Goal: Information Seeking & Learning: Understand process/instructions

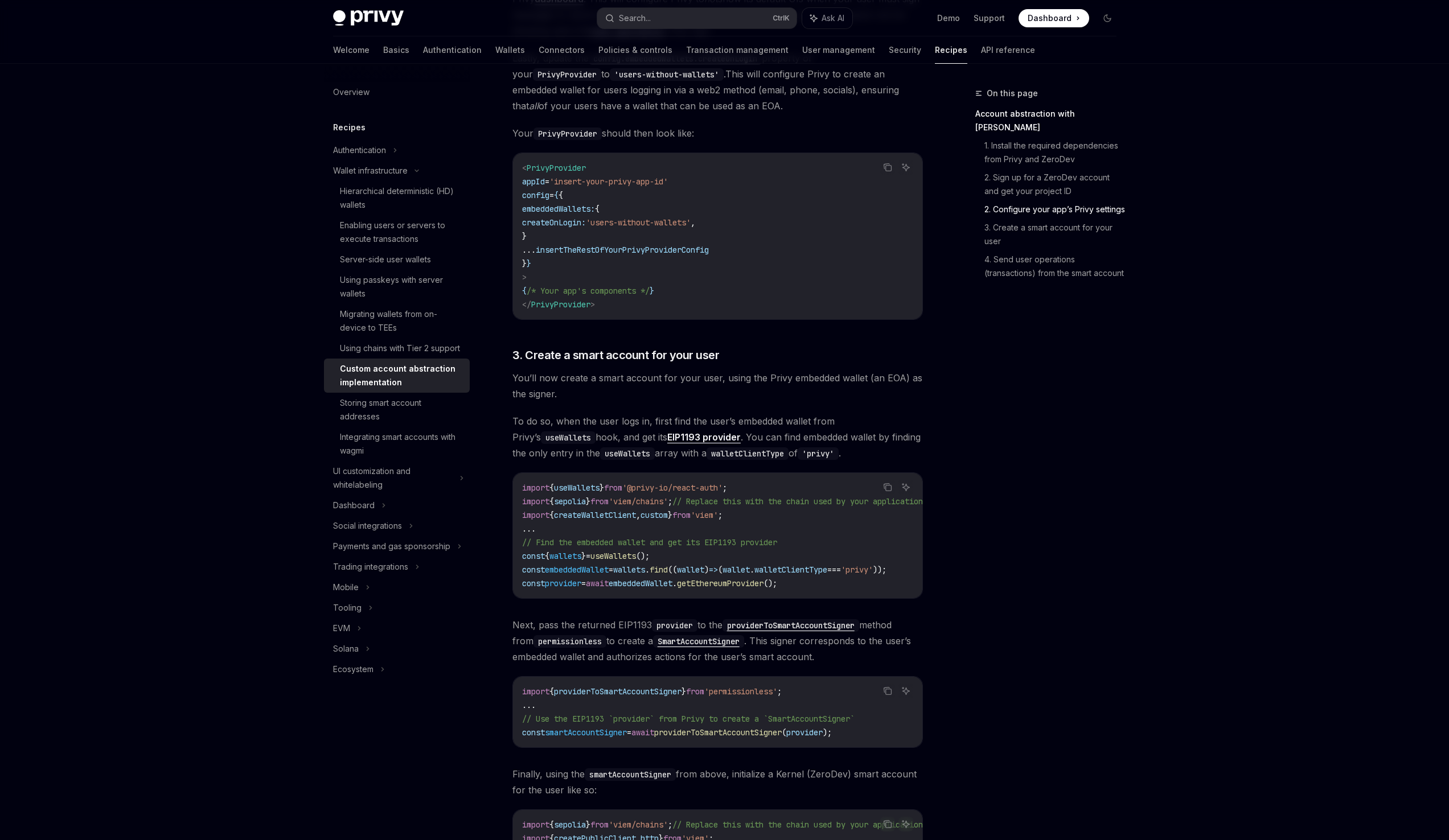
scroll to position [819, 0]
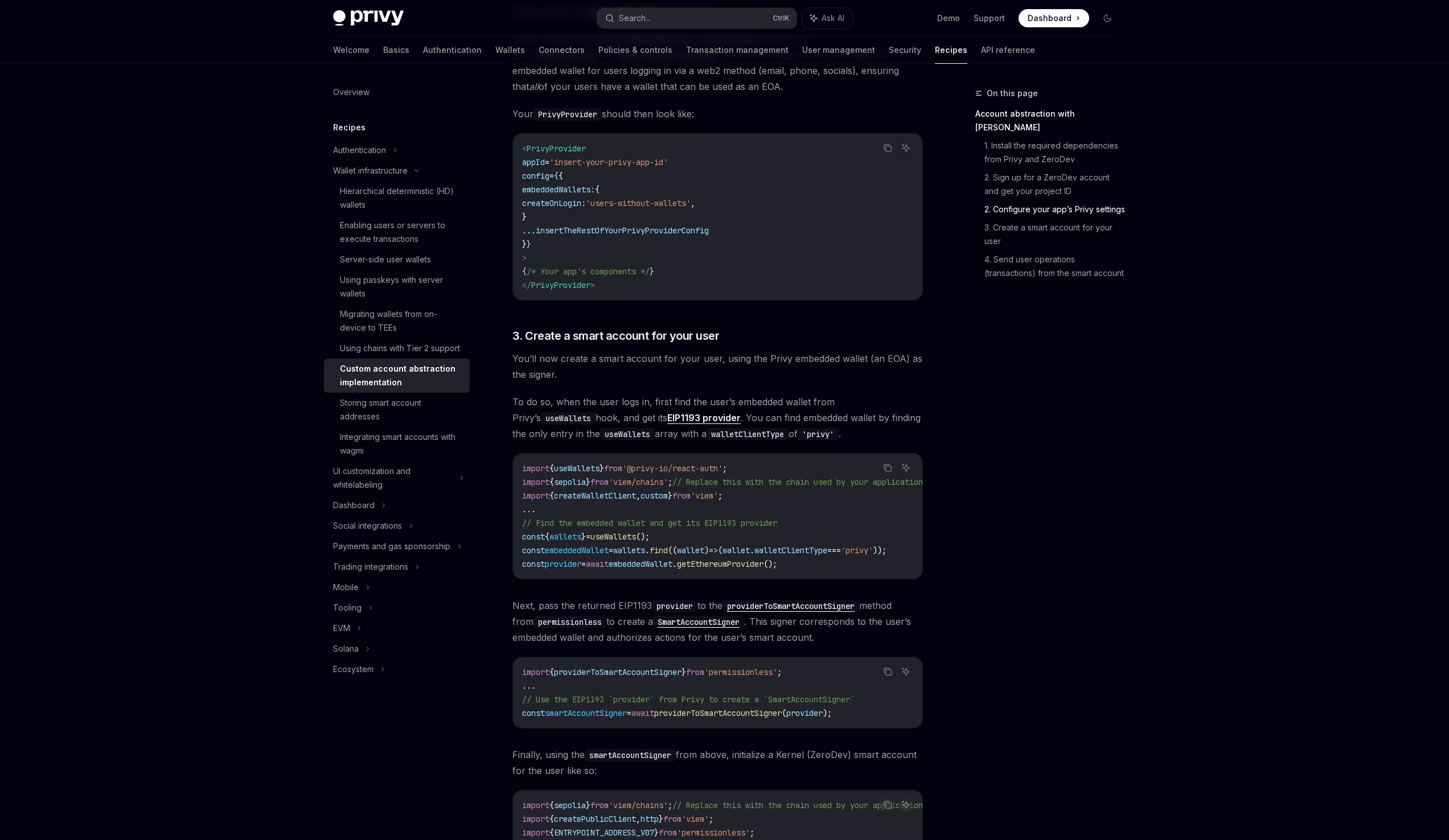
drag, startPoint x: 566, startPoint y: 583, endPoint x: 658, endPoint y: 586, distance: 92.0
click at [658, 578] on div "import { useWallets } from '@privy-io/react-auth' ; import { sepolia } from 'vi…" at bounding box center [717, 516] width 409 height 125
drag, startPoint x: 652, startPoint y: 581, endPoint x: 702, endPoint y: 586, distance: 50.2
click at [702, 578] on div "import { useWallets } from '@privy-io/react-auth' ; import { sepolia } from 'vi…" at bounding box center [717, 516] width 409 height 125
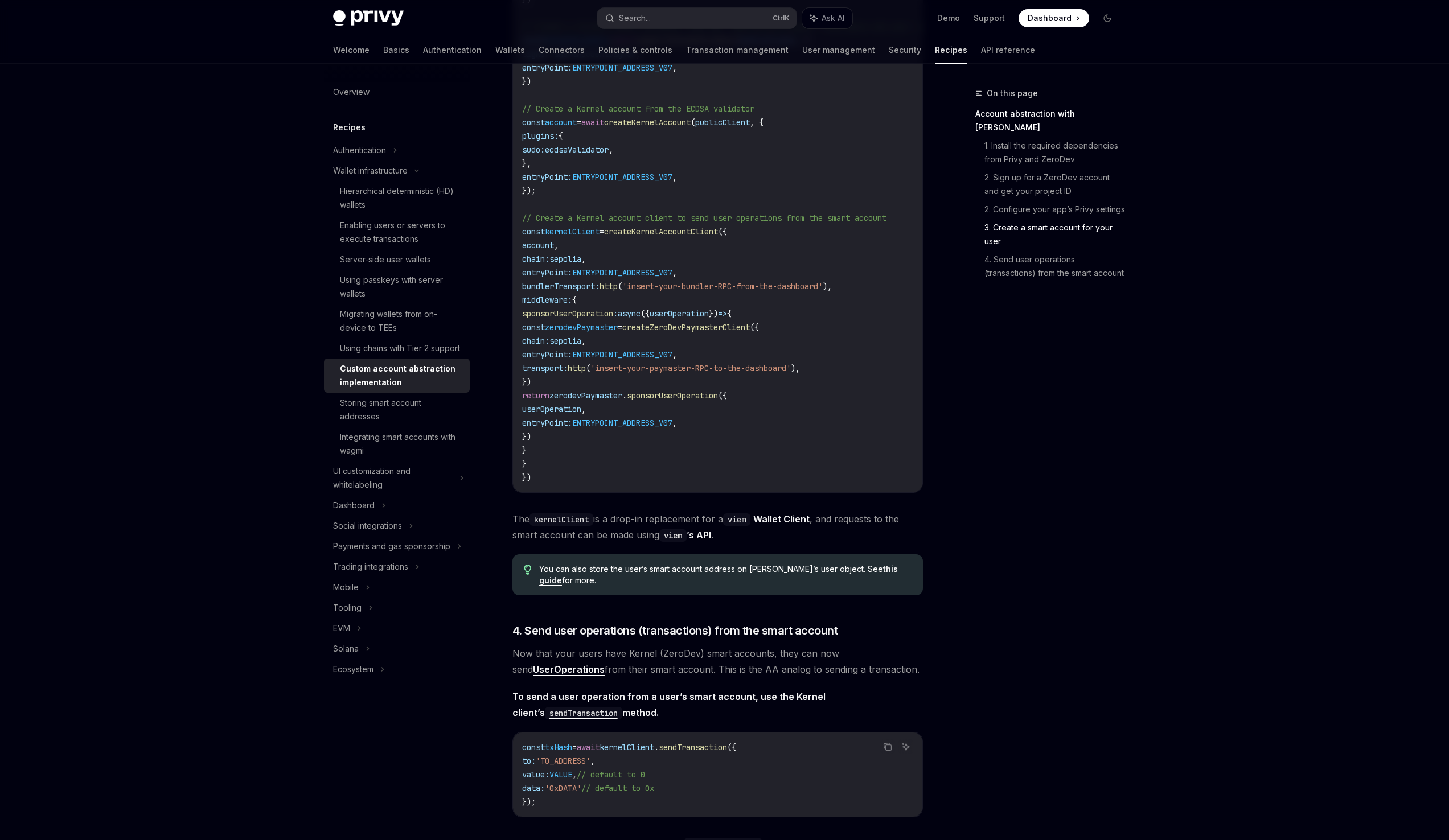
scroll to position [2044, 0]
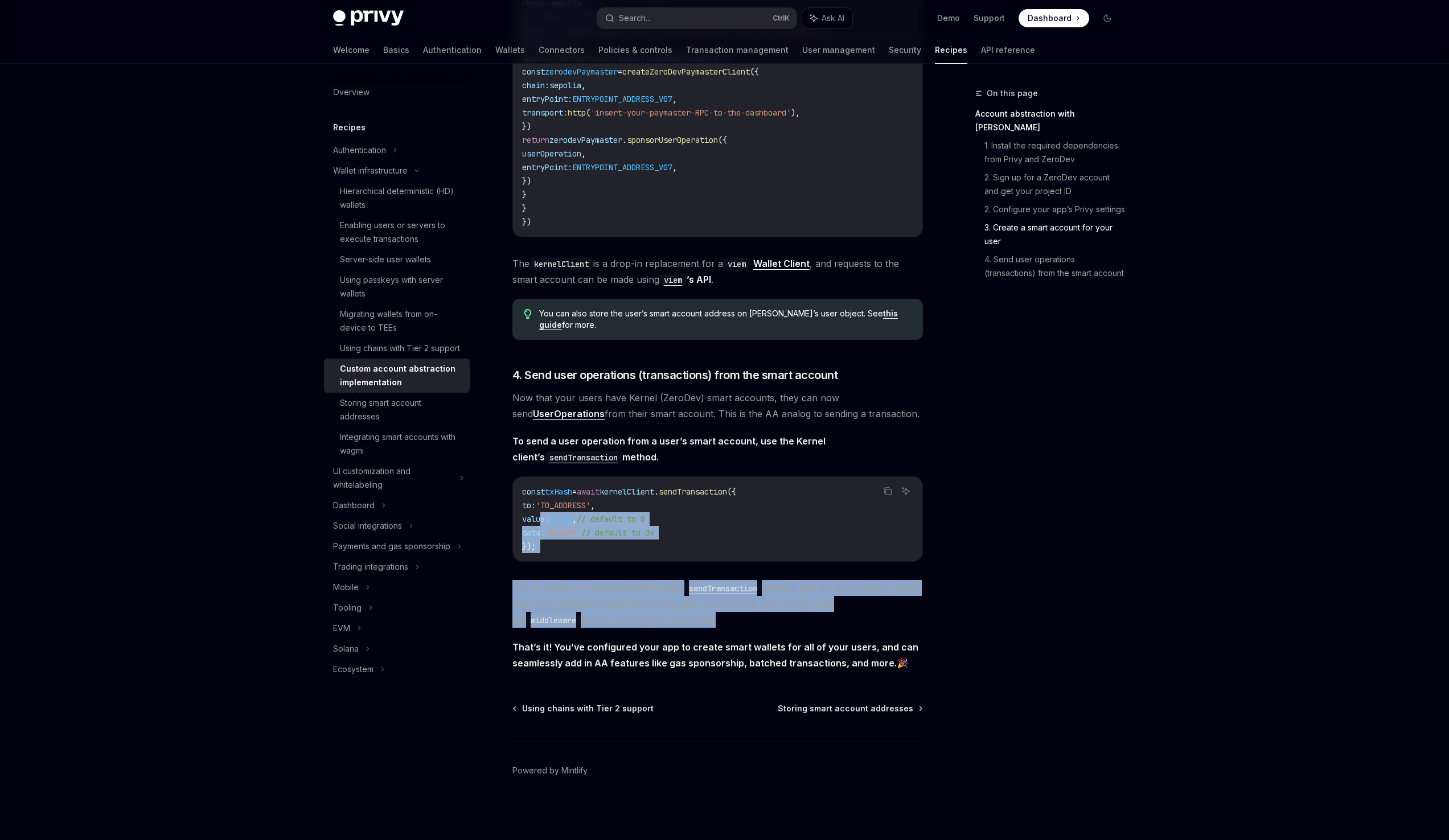
drag, startPoint x: 721, startPoint y: 623, endPoint x: 543, endPoint y: 517, distance: 207.2
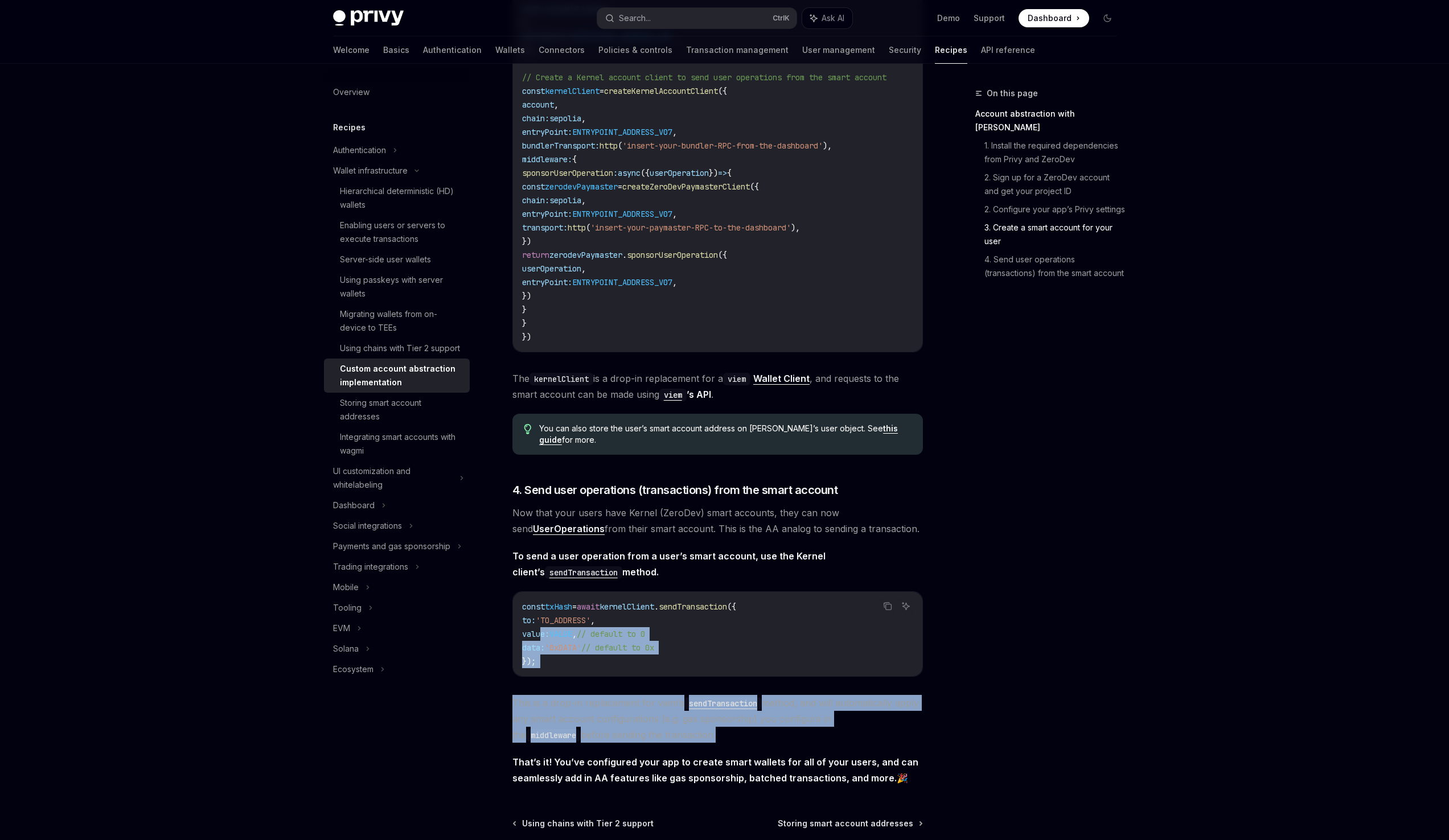
scroll to position [1908, 0]
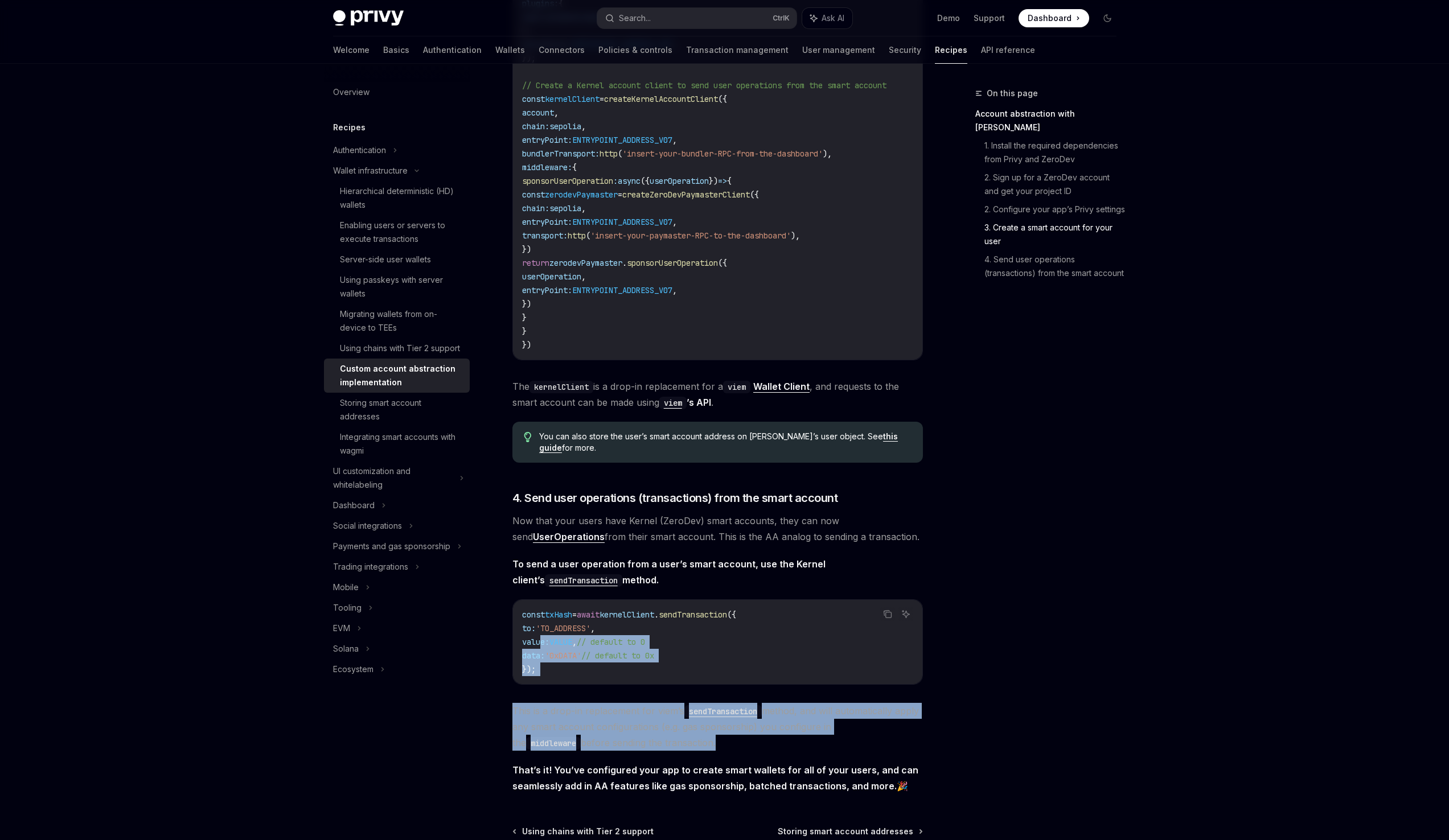
click at [720, 751] on span "This is a drop-in replacement for viem’s sendTransaction method, and will autom…" at bounding box center [718, 727] width 411 height 48
click at [713, 751] on span "This is a drop-in replacement for viem’s sendTransaction method, and will autom…" at bounding box center [718, 727] width 411 height 48
click at [717, 751] on span "This is a drop-in replacement for viem’s sendTransaction method, and will autom…" at bounding box center [718, 727] width 411 height 48
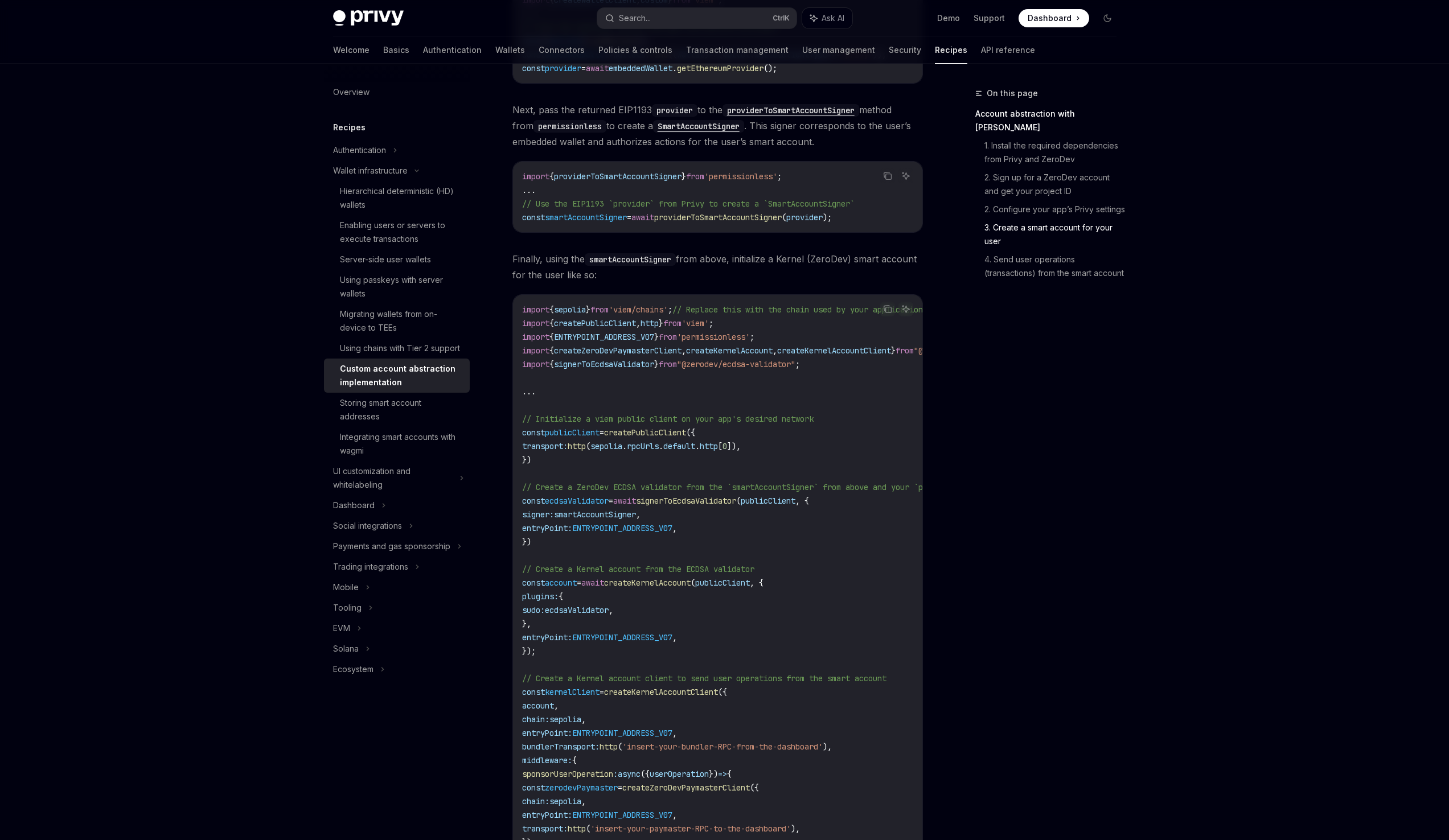
scroll to position [924, 0]
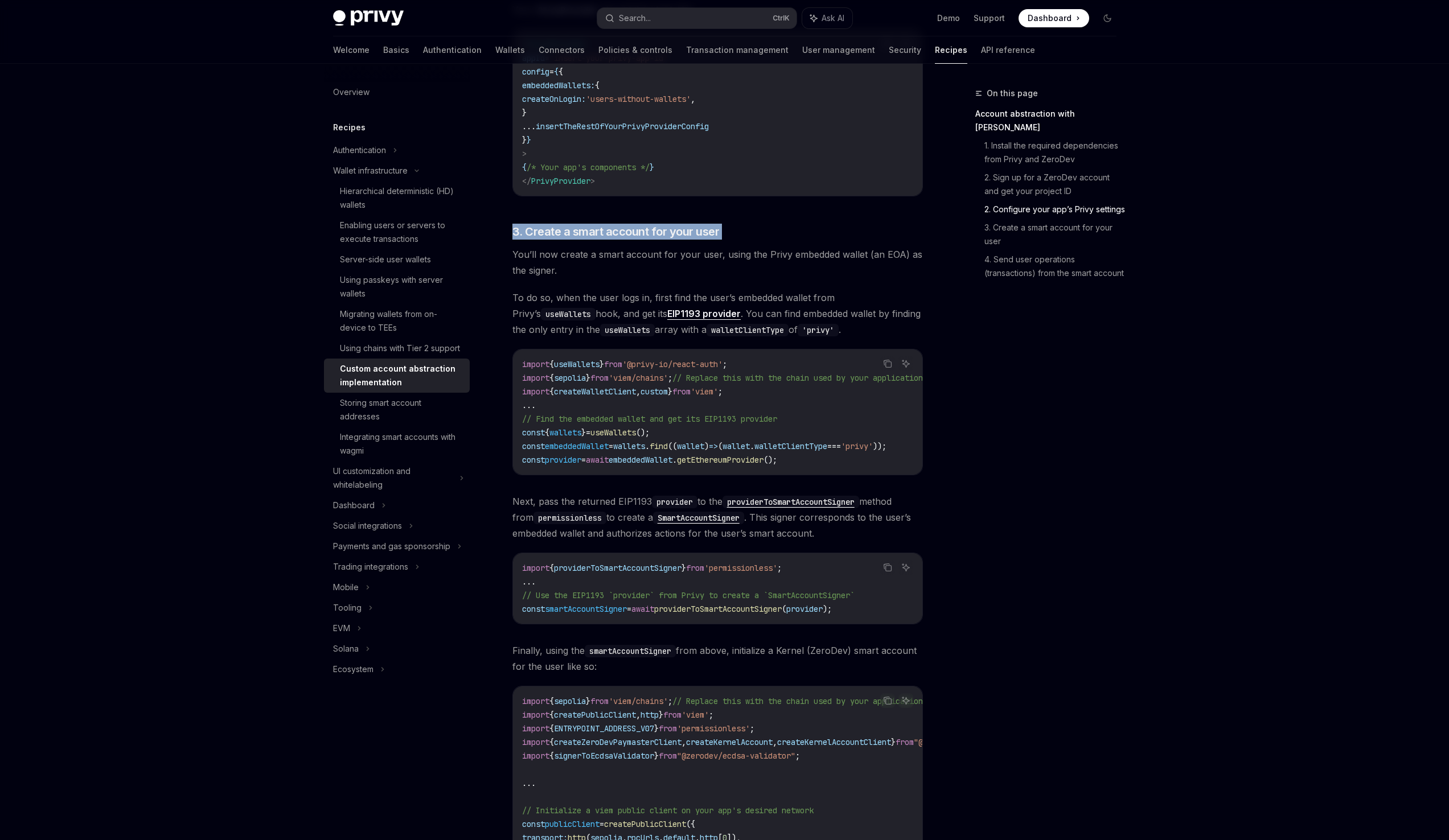
drag, startPoint x: 513, startPoint y: 227, endPoint x: 569, endPoint y: 247, distance: 59.5
click at [569, 247] on div "​ Account abstraction with ZeroDev ZeroDev is a toolkit for creating ERC-4337 -…" at bounding box center [718, 554] width 411 height 2446
click at [657, 238] on span "3. Create a smart account for your user" at bounding box center [616, 231] width 207 height 16
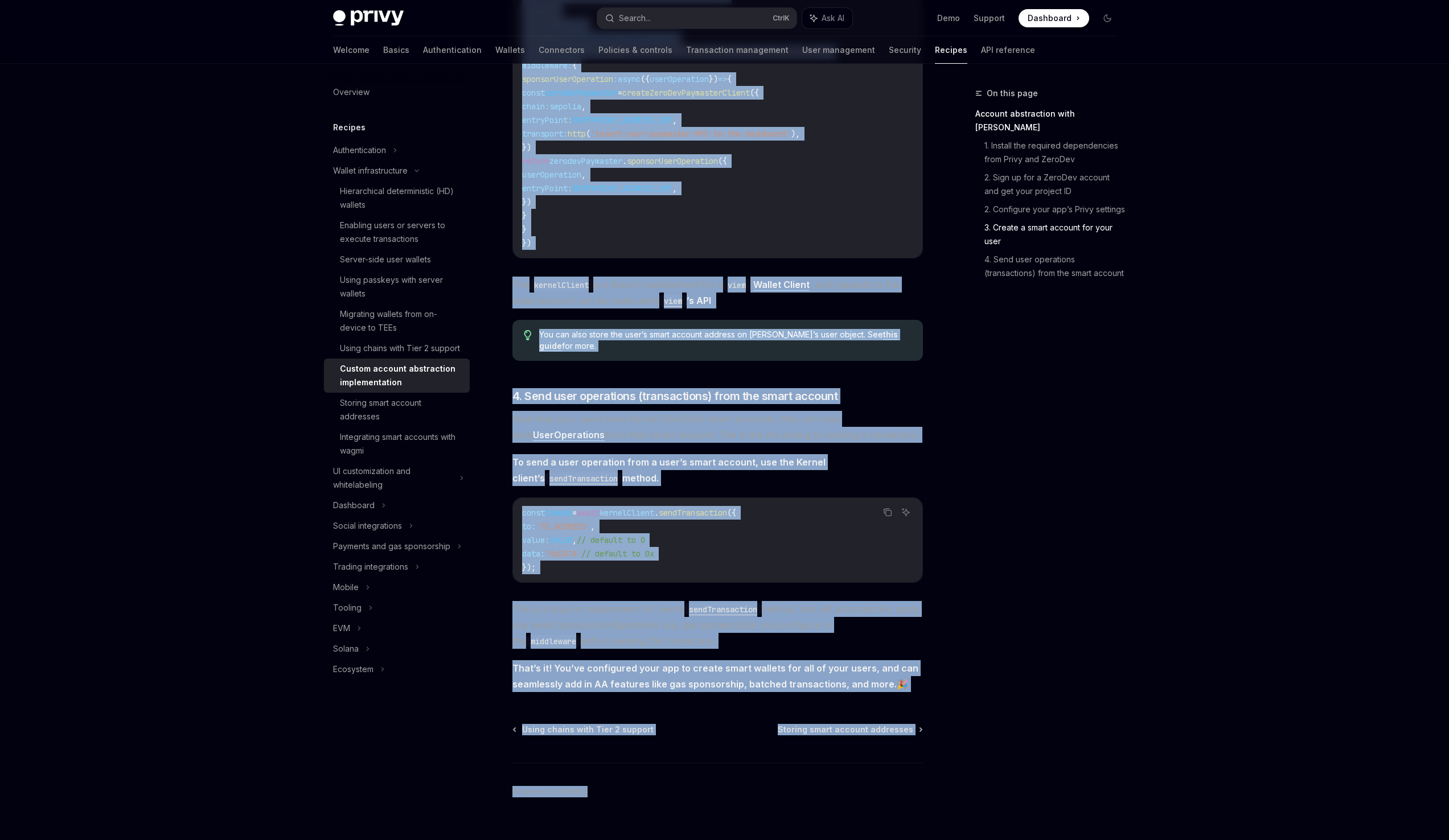
scroll to position [2044, 0]
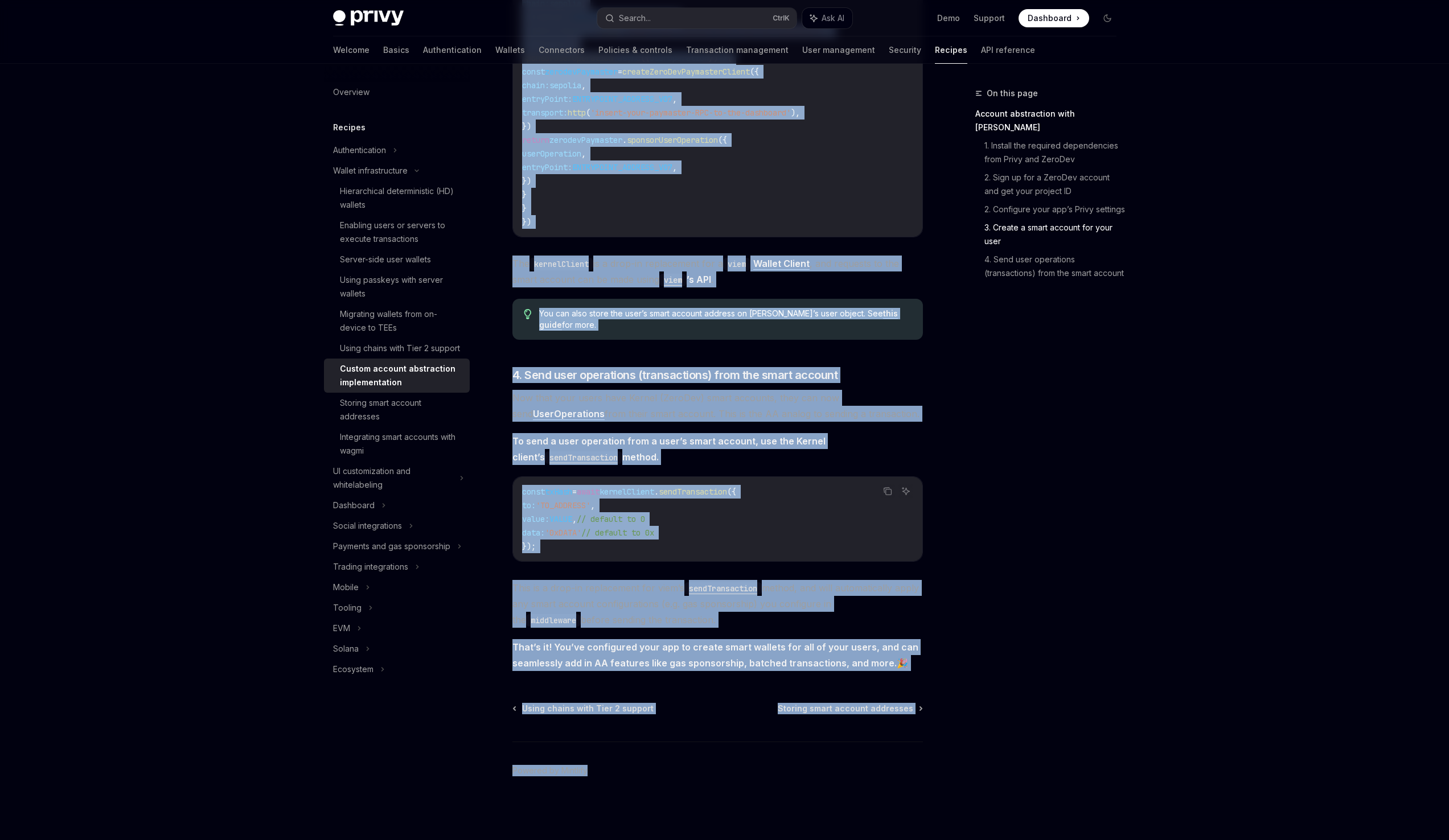
drag, startPoint x: 540, startPoint y: 218, endPoint x: 893, endPoint y: 660, distance: 565.7
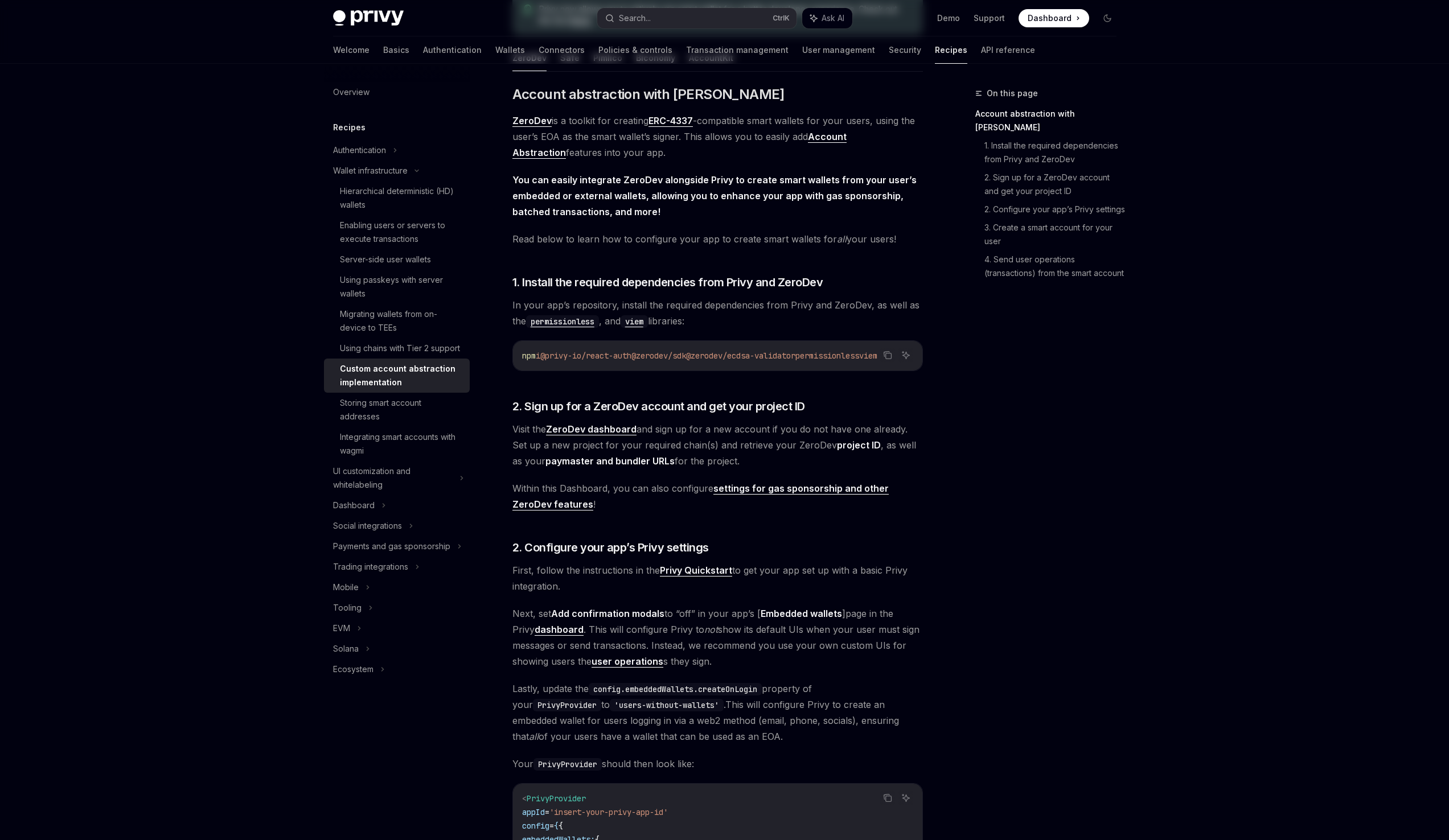
scroll to position [0, 0]
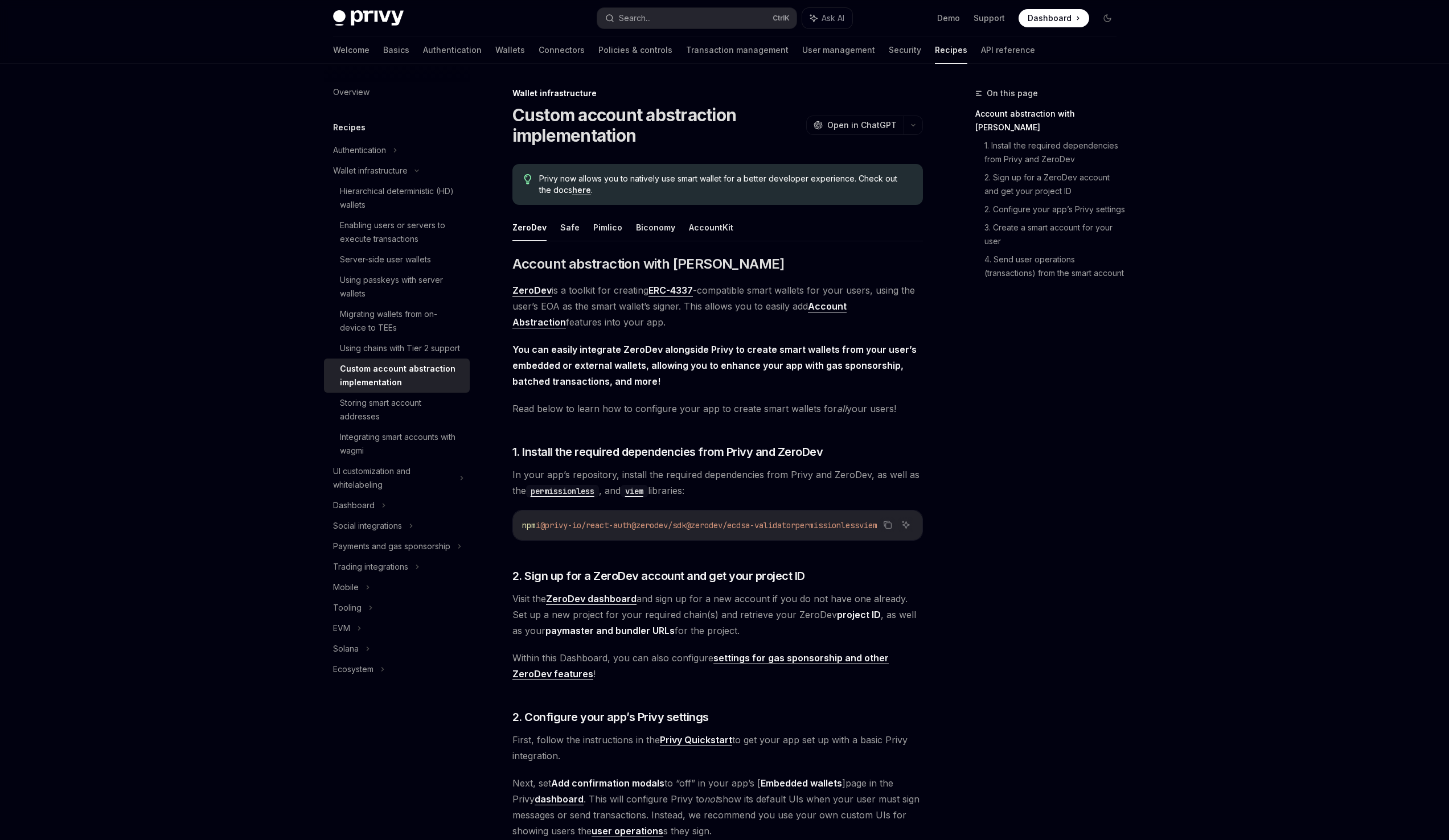
click at [1047, 391] on div "On this page Account abstraction with ZeroDev 1. Install the required dependenc…" at bounding box center [1038, 463] width 173 height 753
click at [1062, 172] on link "2. Sign up for a ZeroDev account and get your project ID" at bounding box center [1055, 185] width 142 height 32
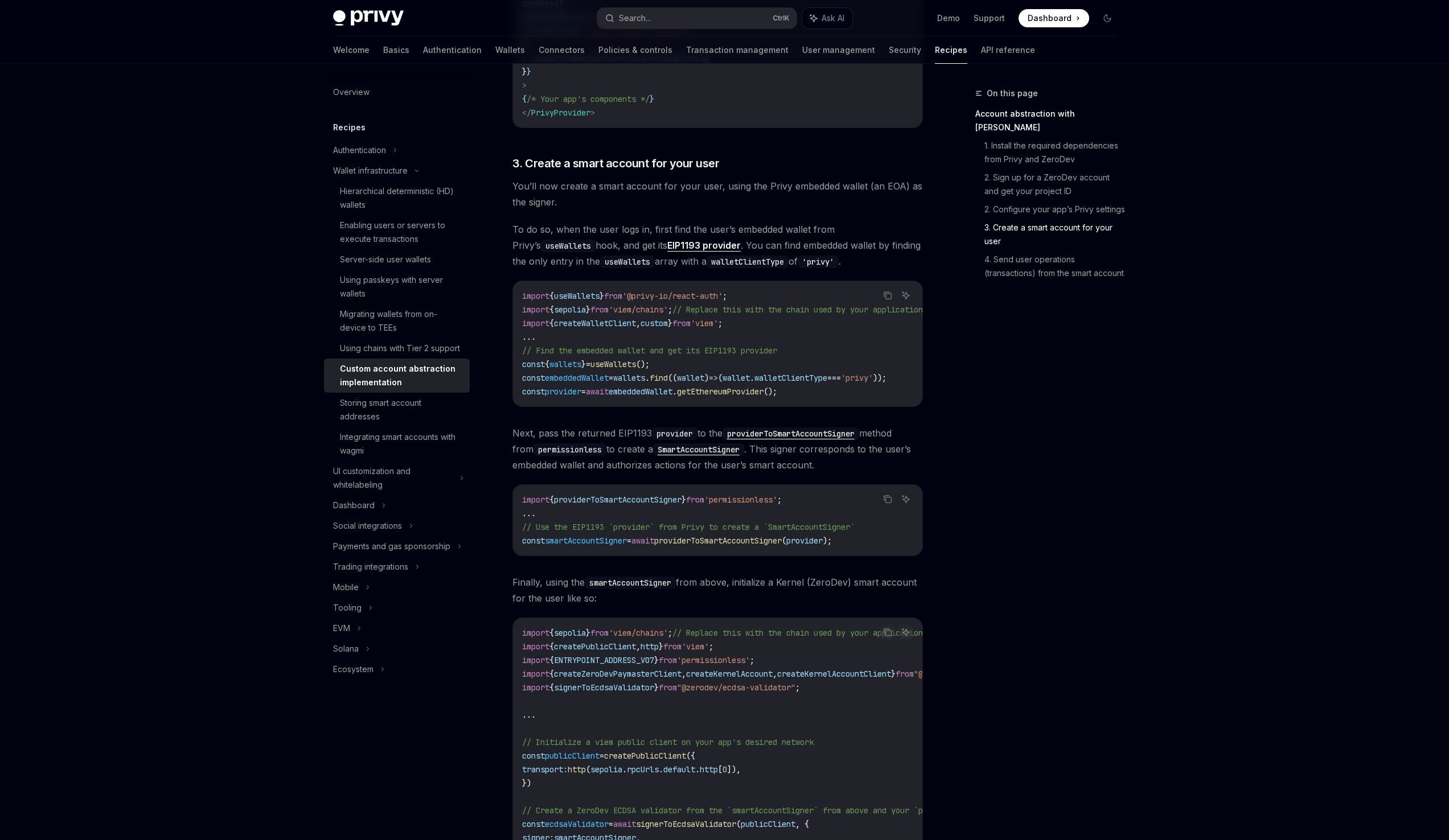
scroll to position [1101, 0]
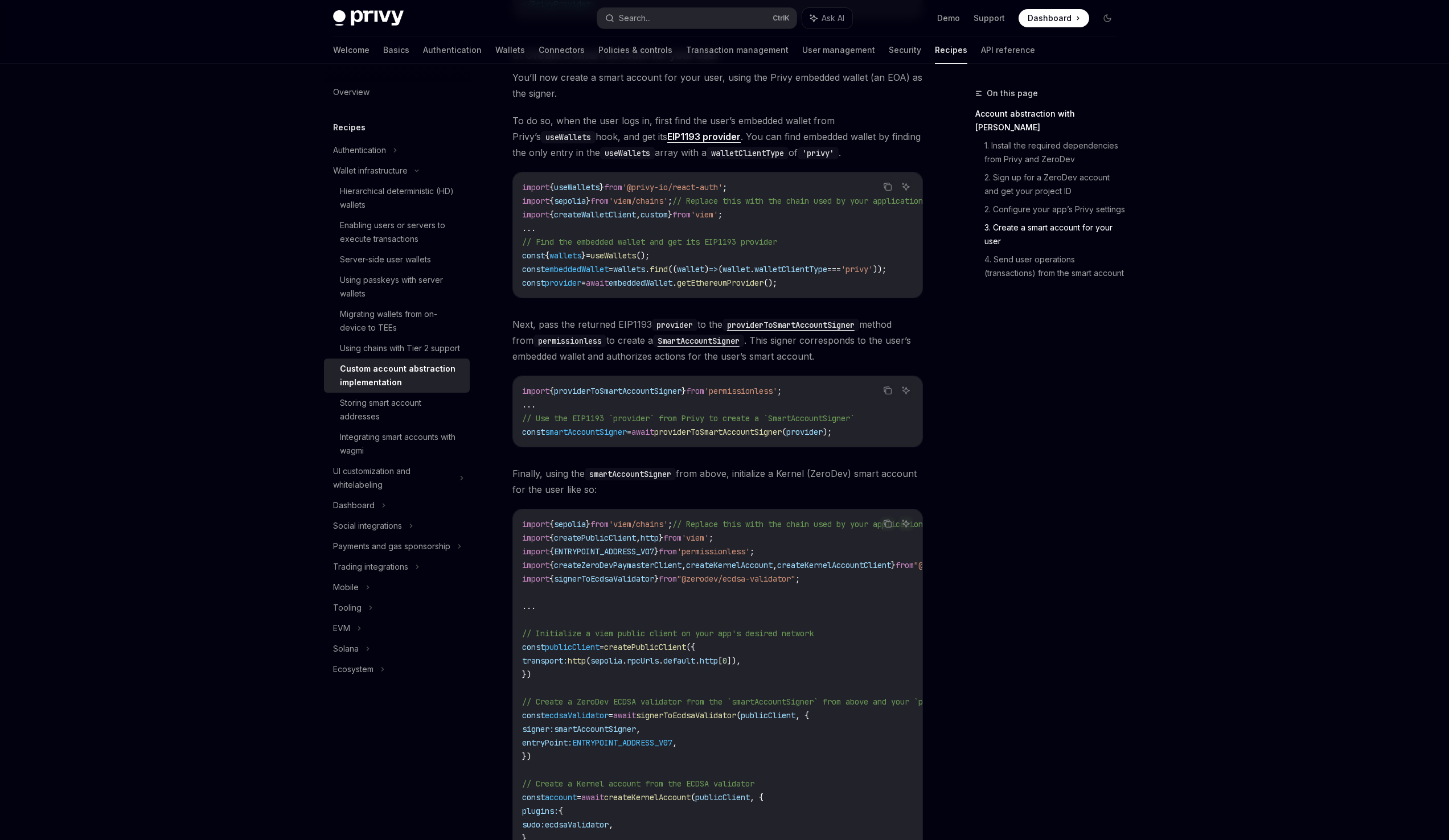
click at [605, 606] on code "import { sepolia } from 'viem/chains' ; // Replace this with the chain used by …" at bounding box center [765, 838] width 488 height 642
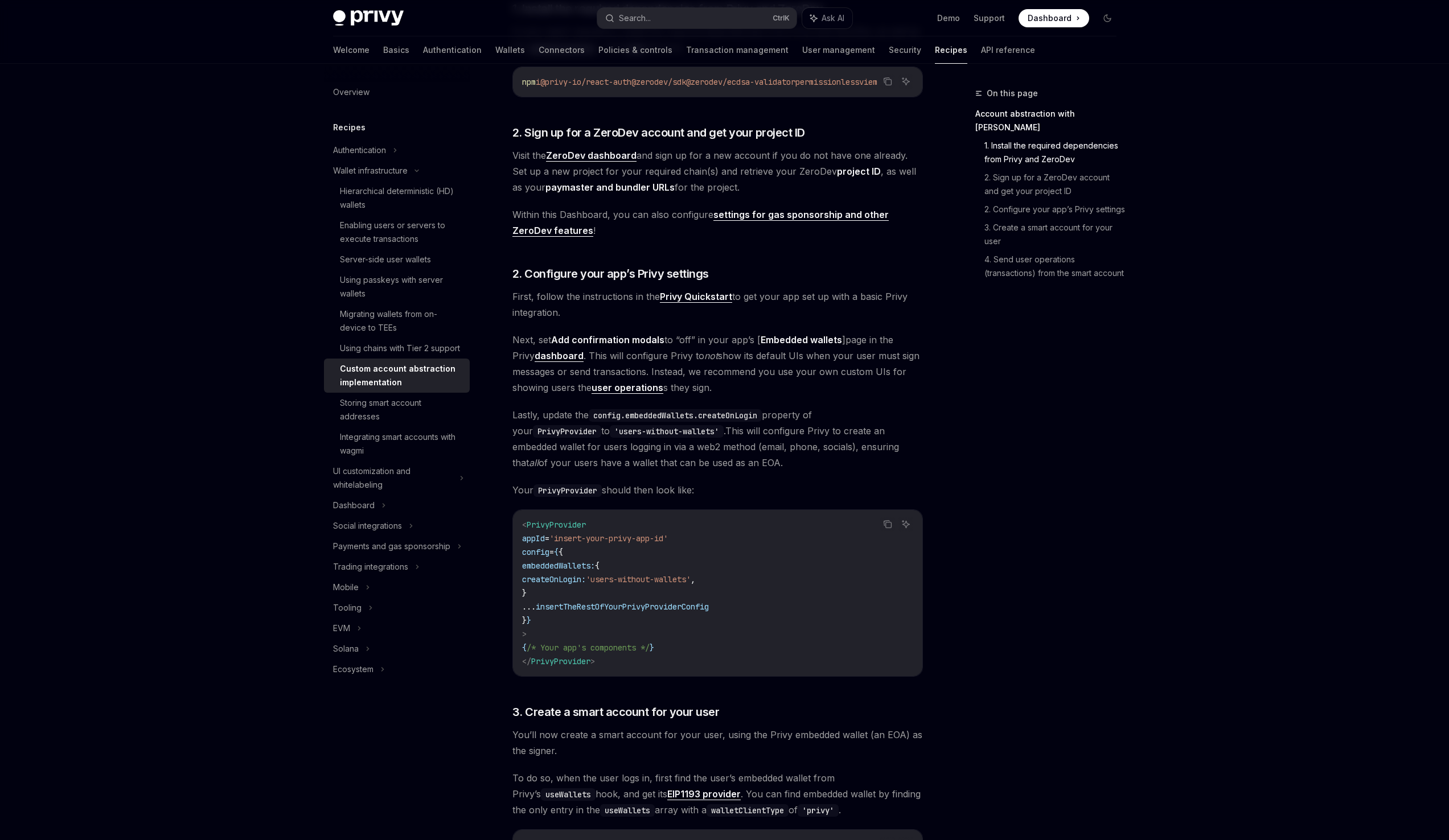
scroll to position [1015, 0]
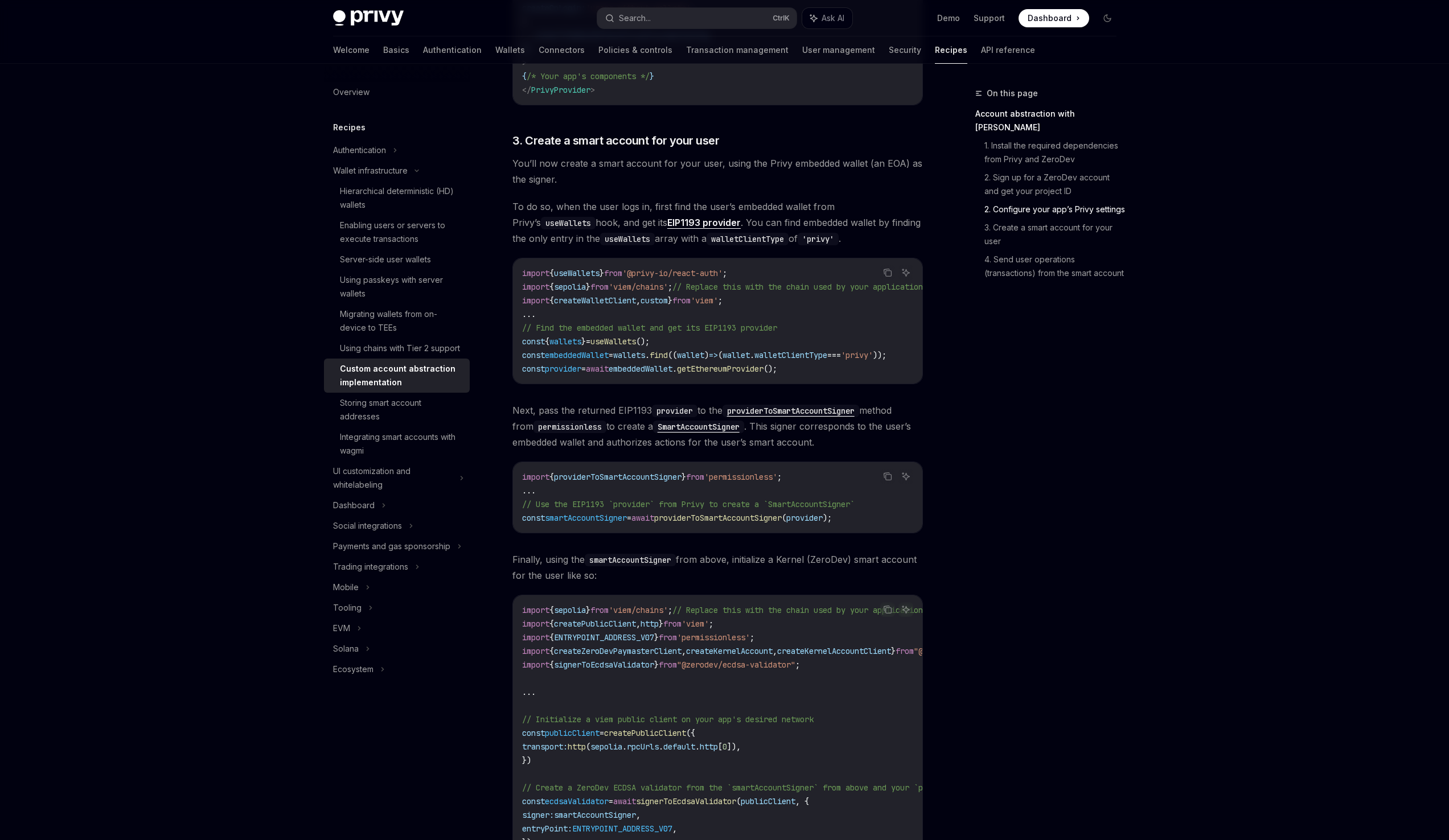
click at [744, 491] on code "import { providerToSmartAccountSigner } from 'permissionless' ; ... // Use the …" at bounding box center [717, 497] width 391 height 55
